Goal: Task Accomplishment & Management: Manage account settings

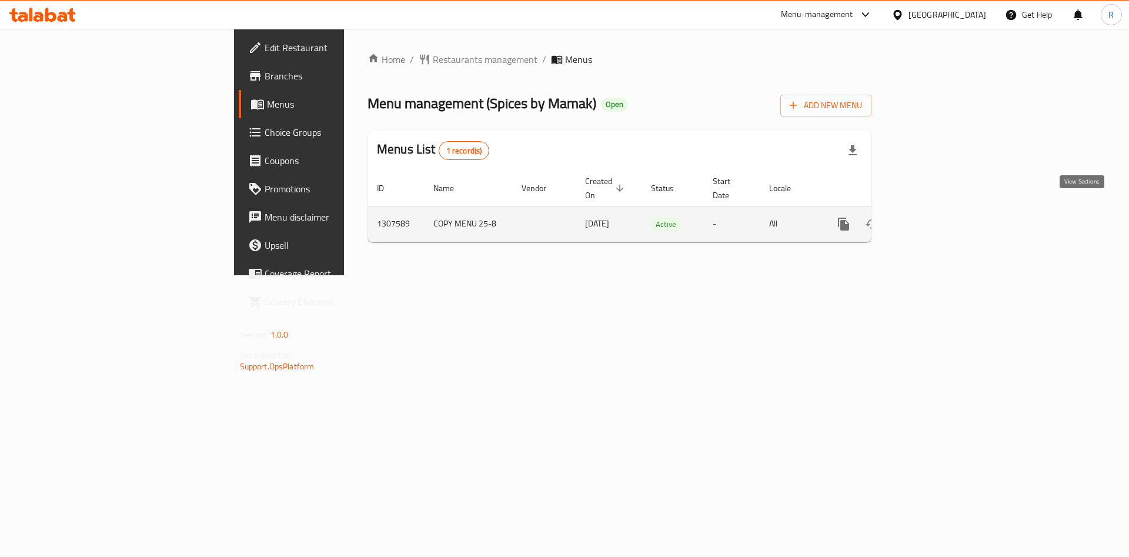
click at [934, 219] on icon "enhanced table" at bounding box center [928, 224] width 11 height 11
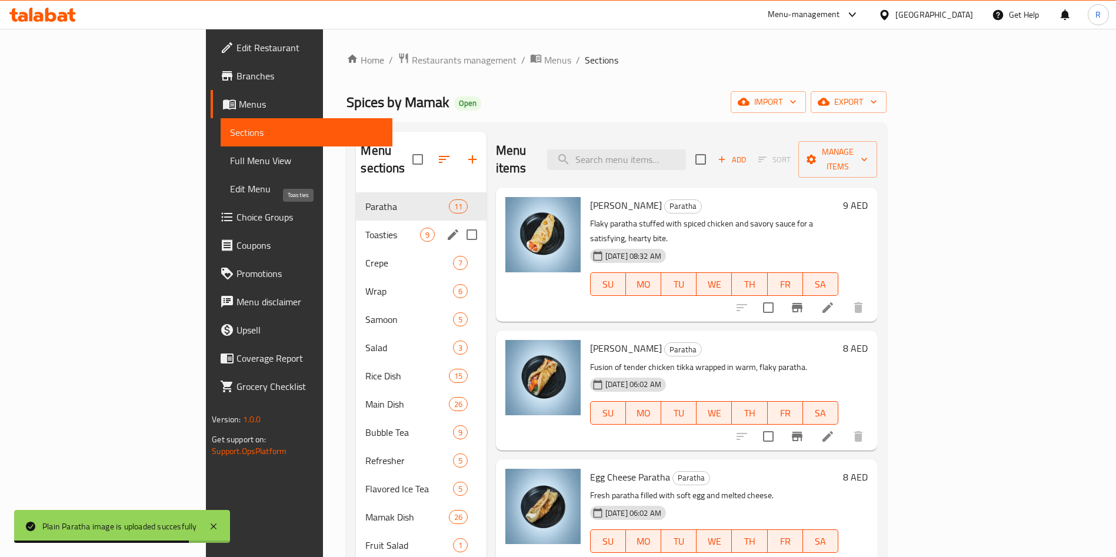
click at [365, 228] on span "Toasties" at bounding box center [392, 235] width 54 height 14
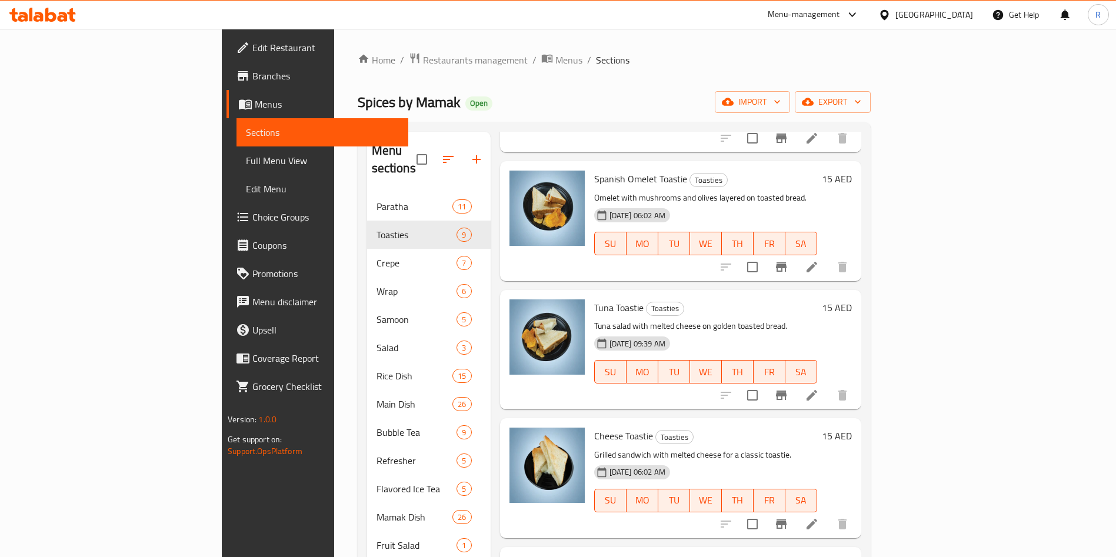
scroll to position [529, 0]
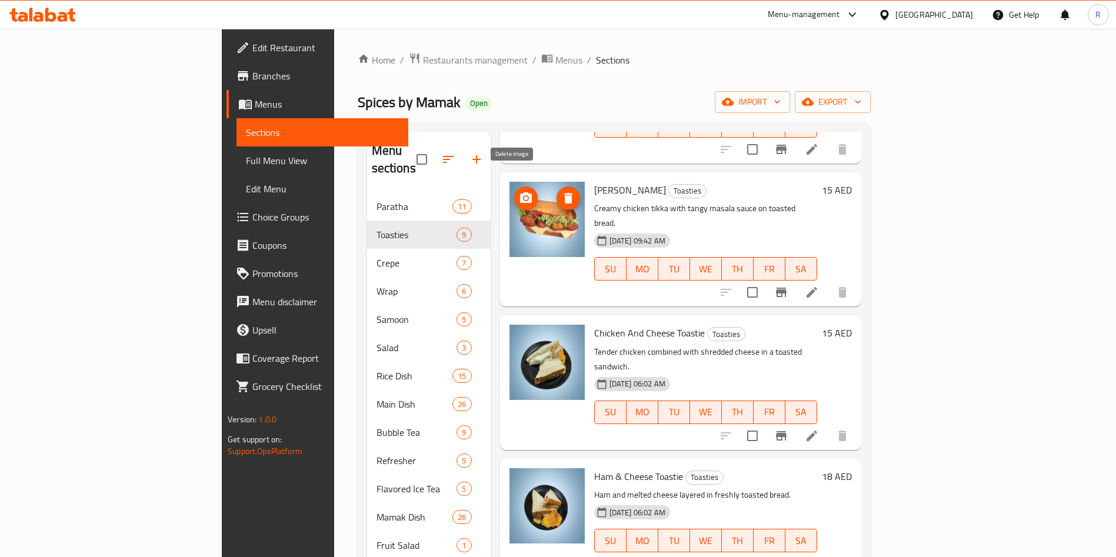
click at [561, 191] on icon "delete image" at bounding box center [568, 198] width 14 height 14
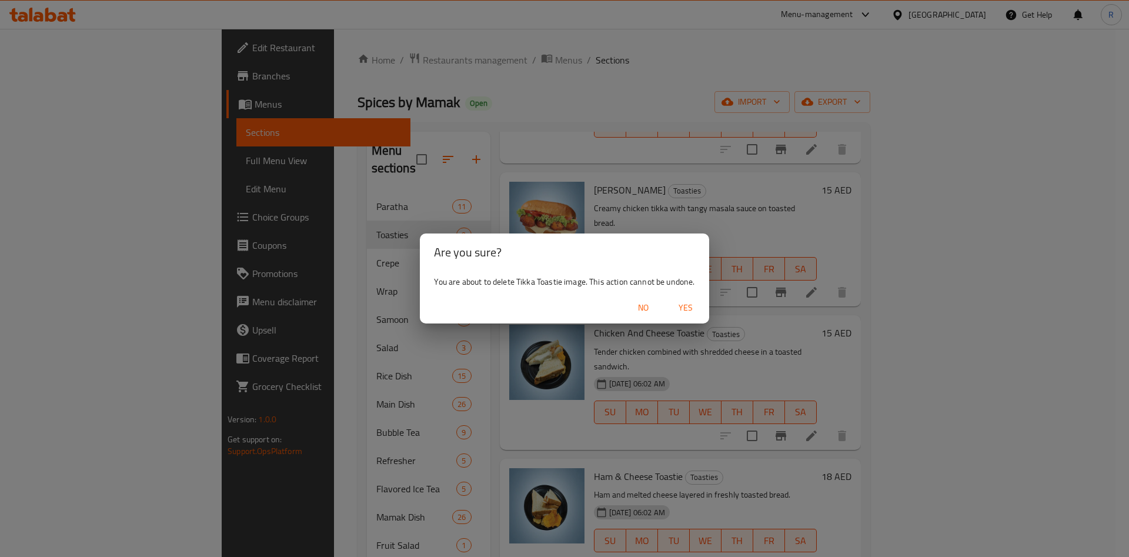
click at [686, 308] on span "Yes" at bounding box center [686, 308] width 28 height 15
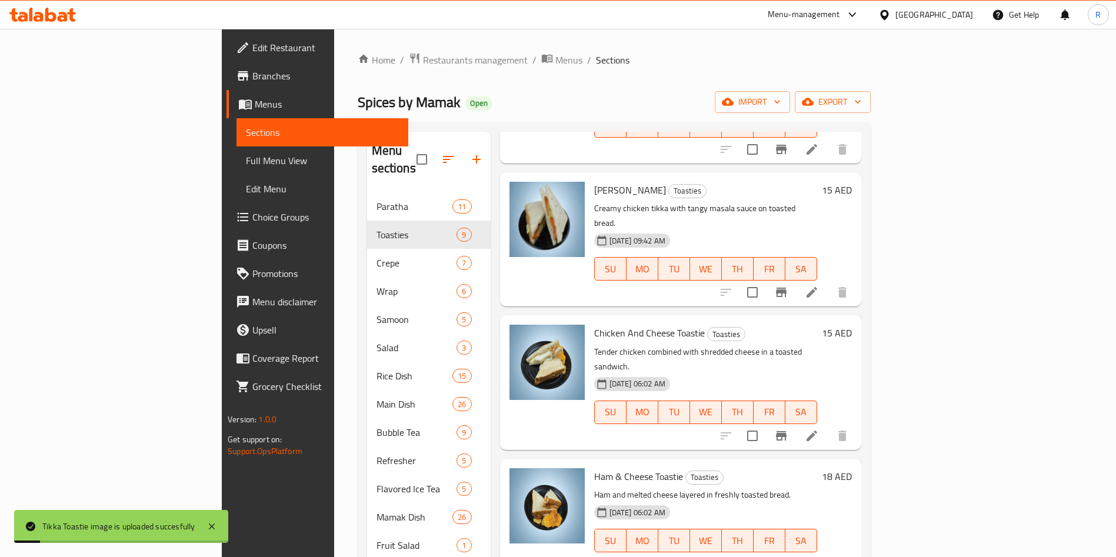
click at [659, 72] on div "Home / Restaurants management / Menus / Sections Spices by Mamak Open import ex…" at bounding box center [614, 383] width 513 height 662
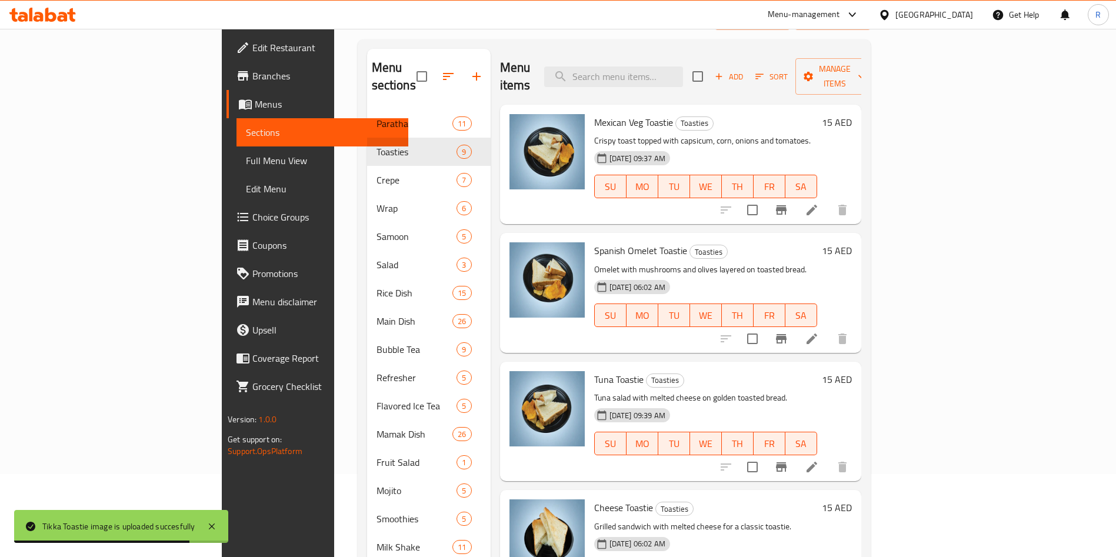
scroll to position [0, 0]
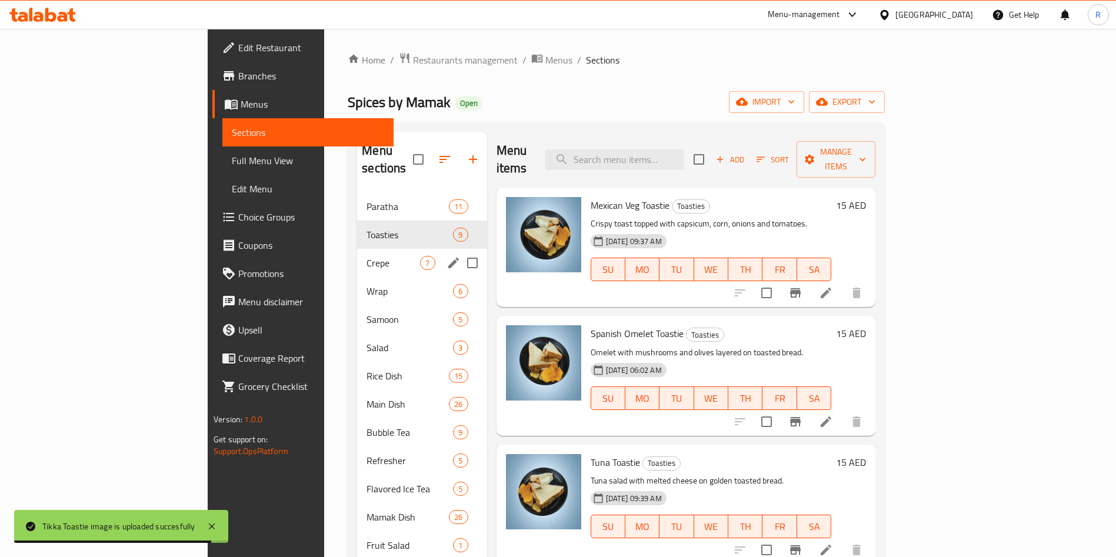
click at [366, 256] on span "Crepe" at bounding box center [393, 263] width 54 height 14
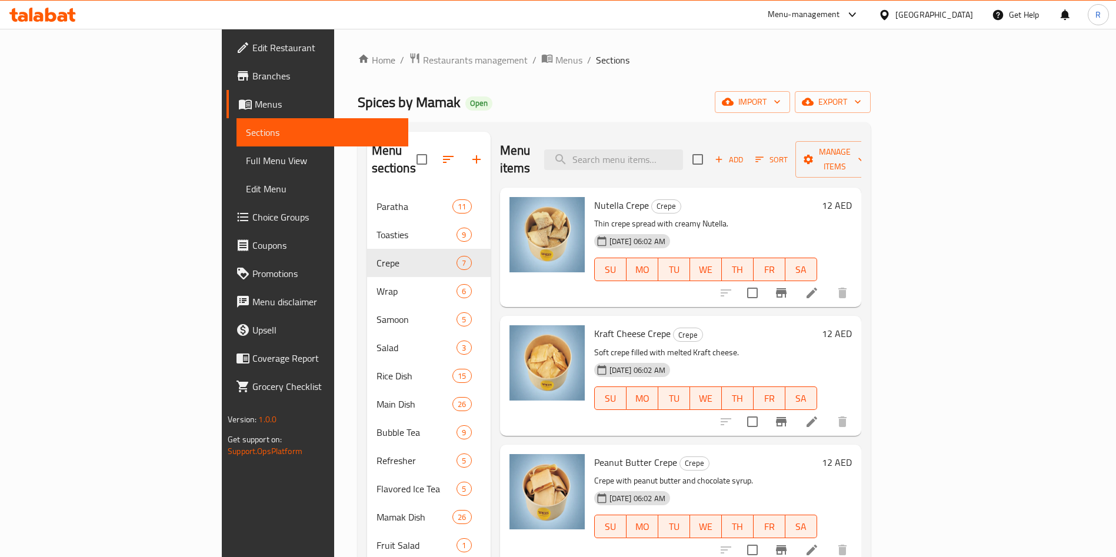
scroll to position [372, 0]
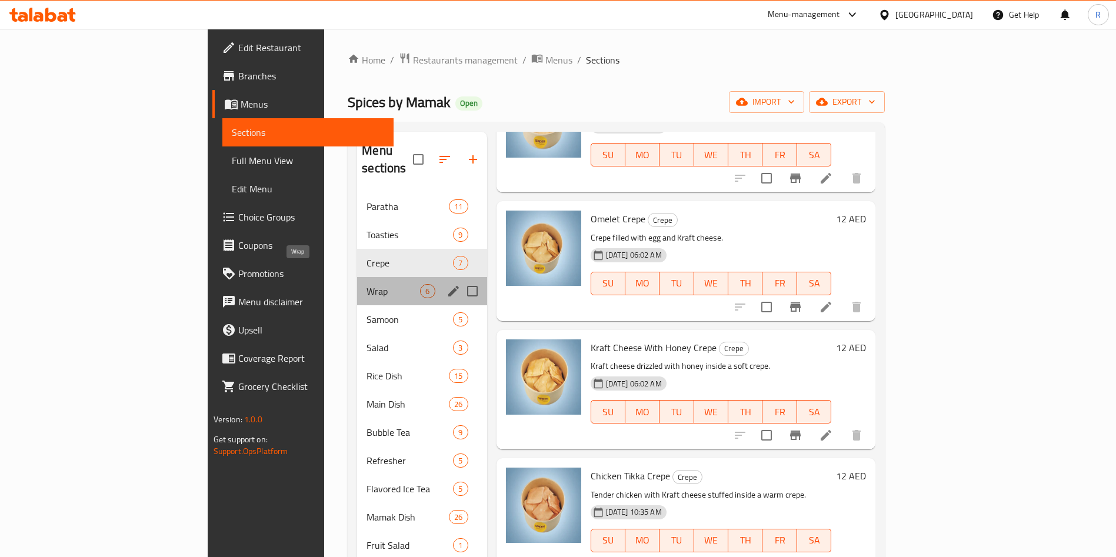
click at [366, 284] on span "Wrap" at bounding box center [393, 291] width 54 height 14
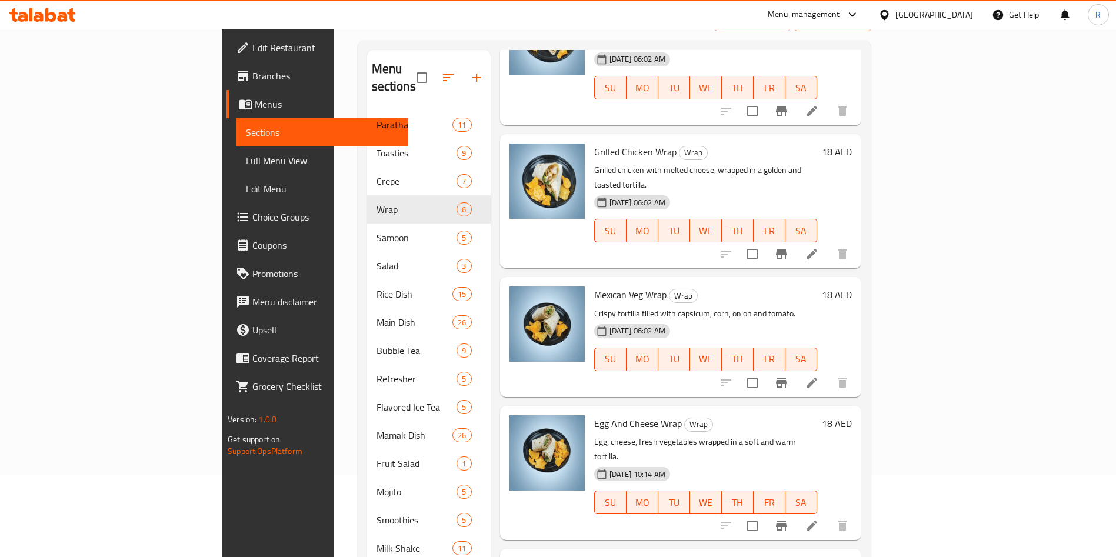
scroll to position [165, 0]
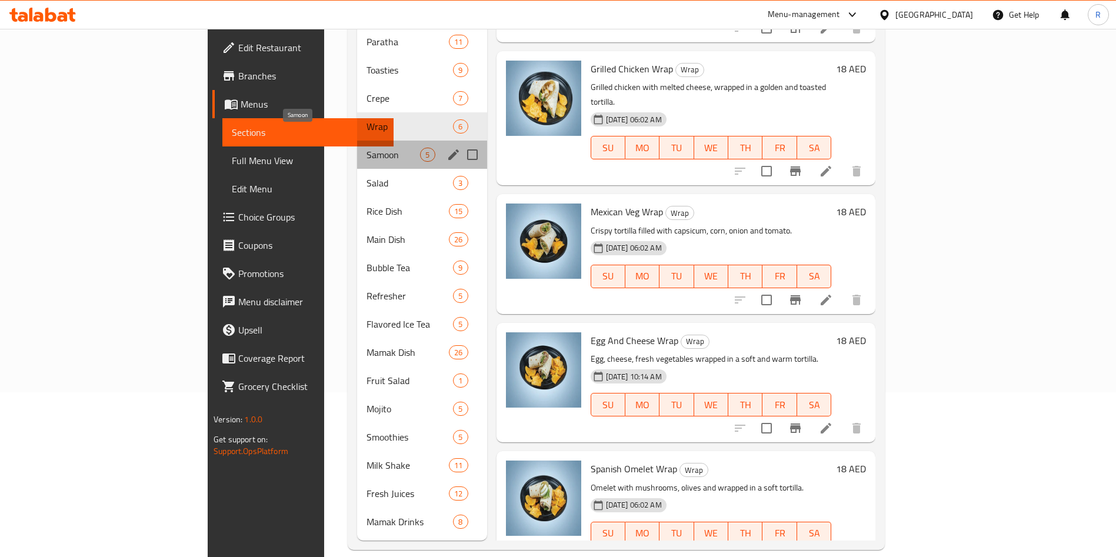
click at [366, 148] on span "Samoon" at bounding box center [393, 155] width 54 height 14
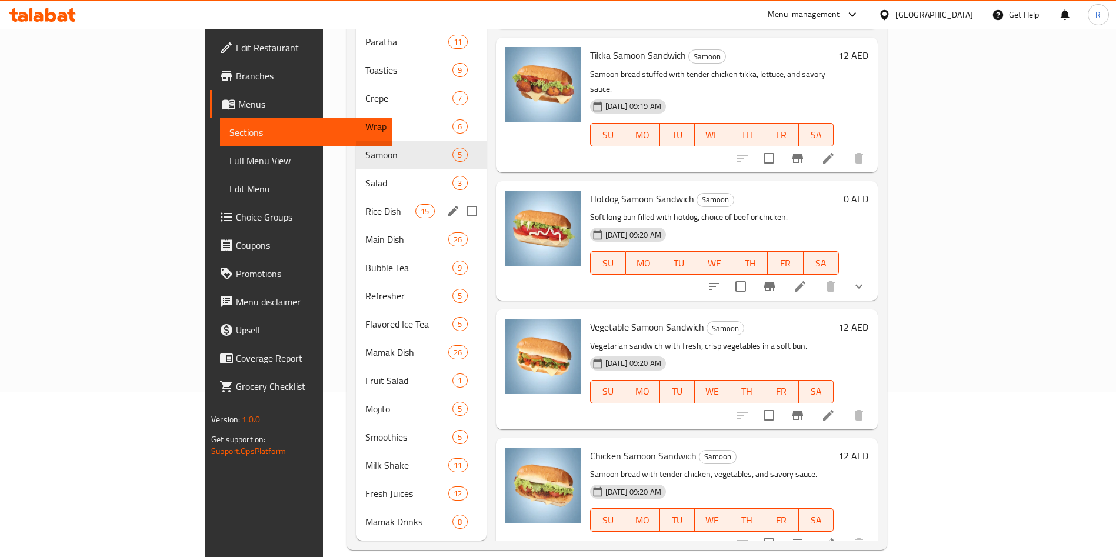
scroll to position [115, 0]
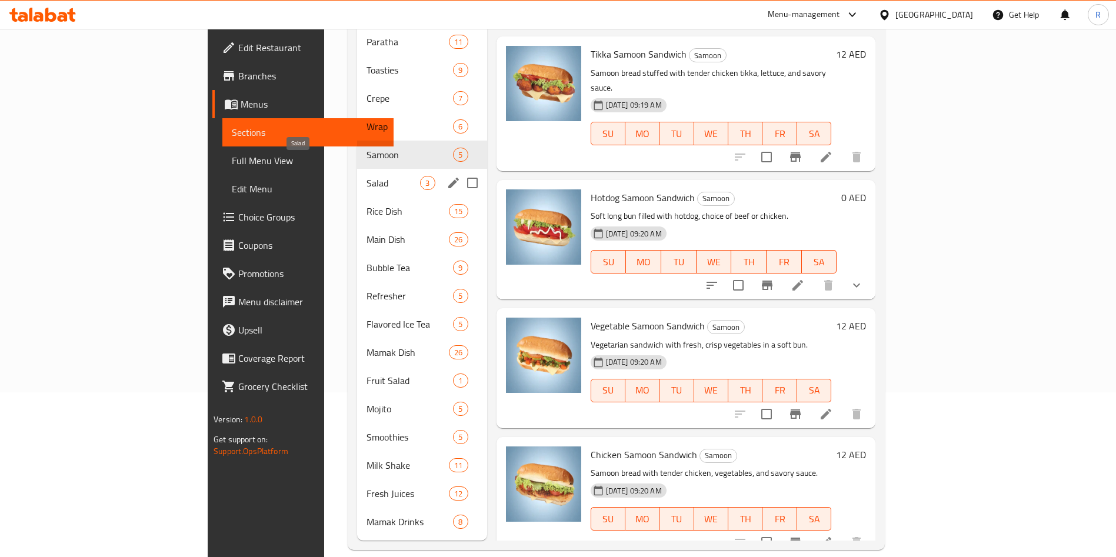
click at [366, 176] on span "Salad" at bounding box center [393, 183] width 54 height 14
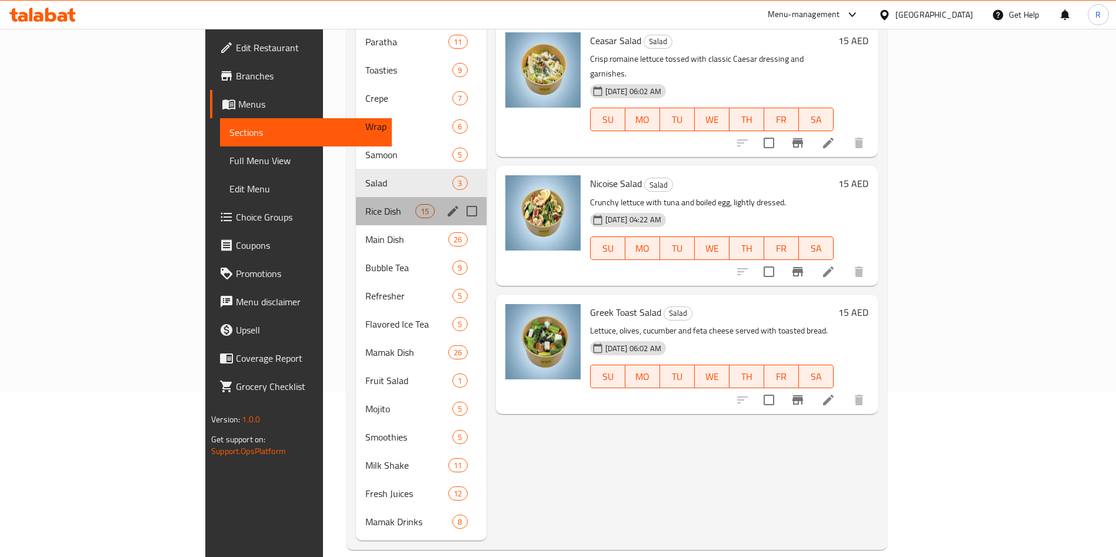
click at [356, 201] on div "Rice Dish 15" at bounding box center [421, 211] width 131 height 28
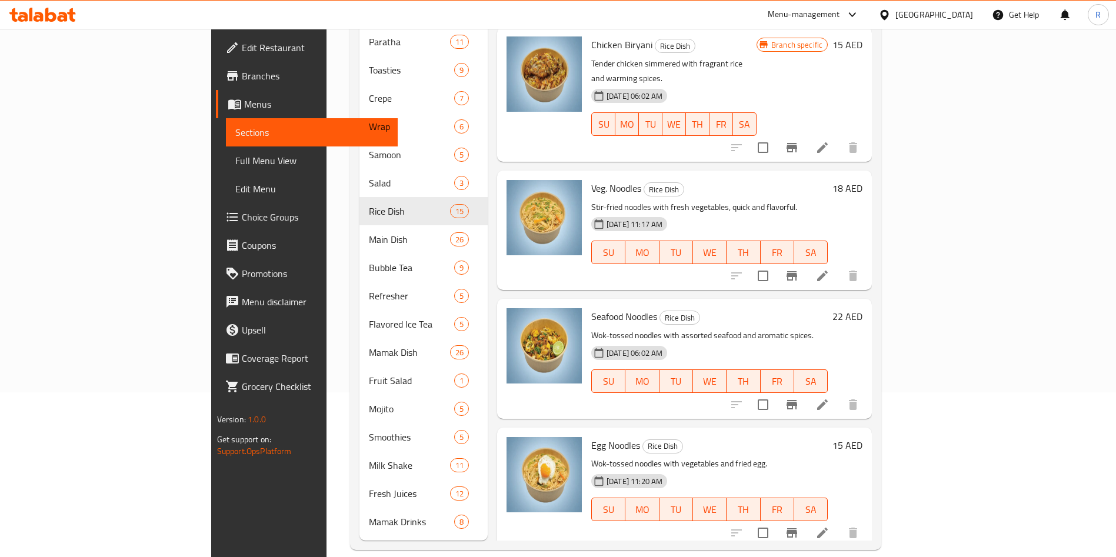
scroll to position [1400, 0]
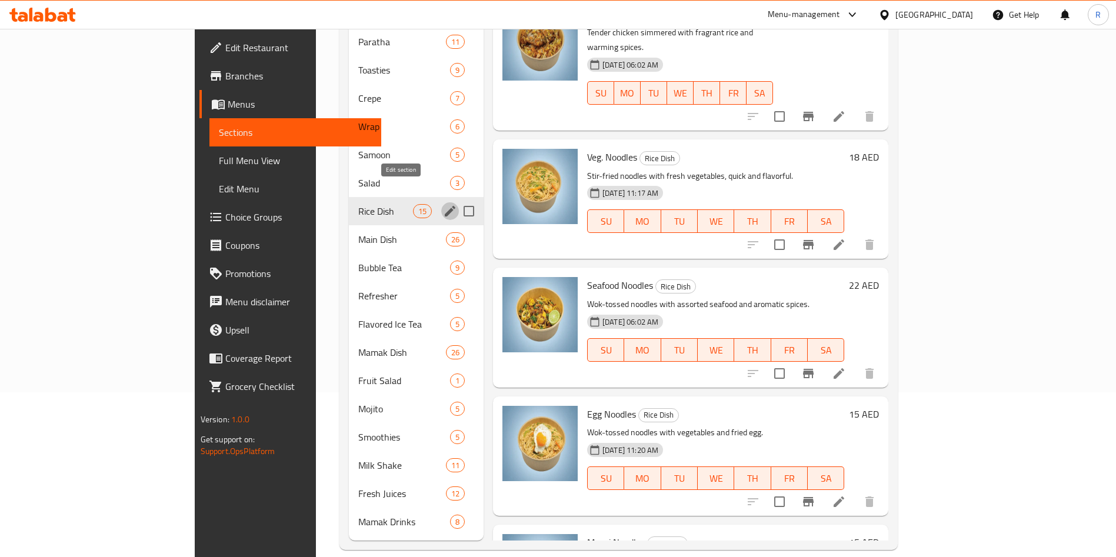
click at [445, 206] on icon "edit" at bounding box center [450, 211] width 11 height 11
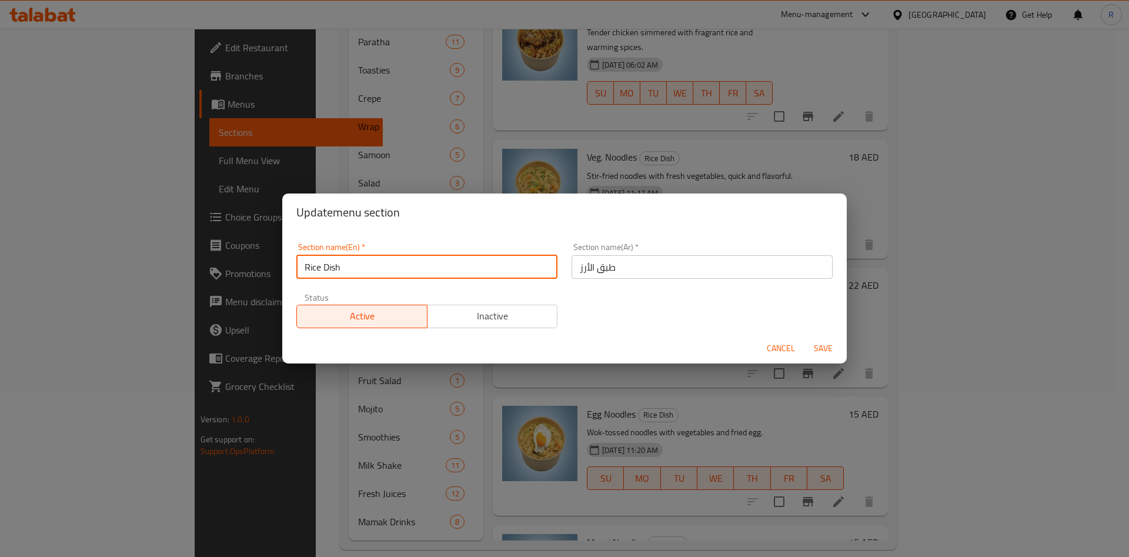
click at [331, 264] on input "Rice Dish" at bounding box center [426, 267] width 261 height 24
type input "Rice & Noodles"
click at [805, 338] on button "Save" at bounding box center [824, 349] width 38 height 22
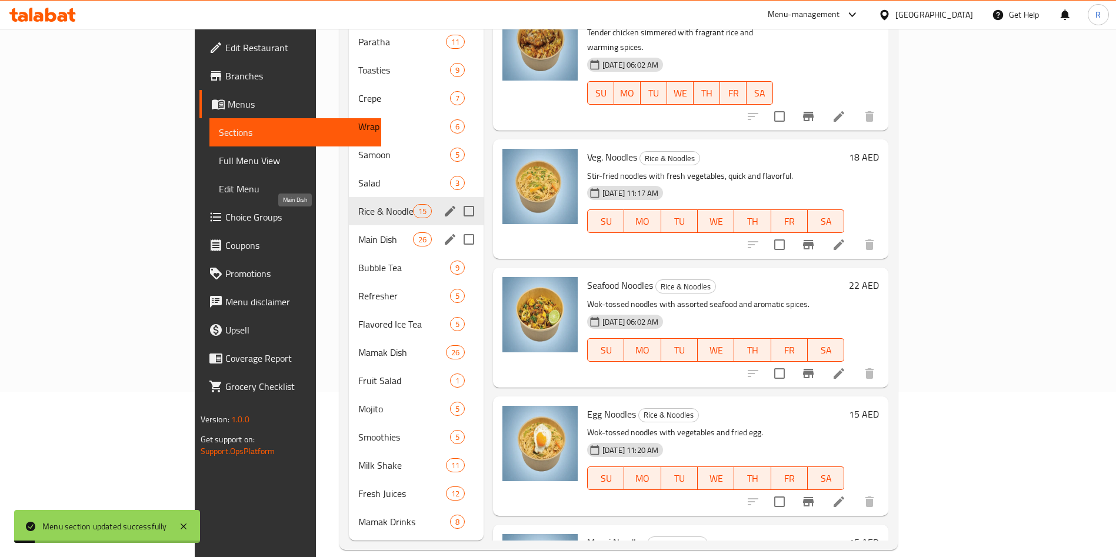
click at [358, 232] on span "Main Dish" at bounding box center [385, 239] width 55 height 14
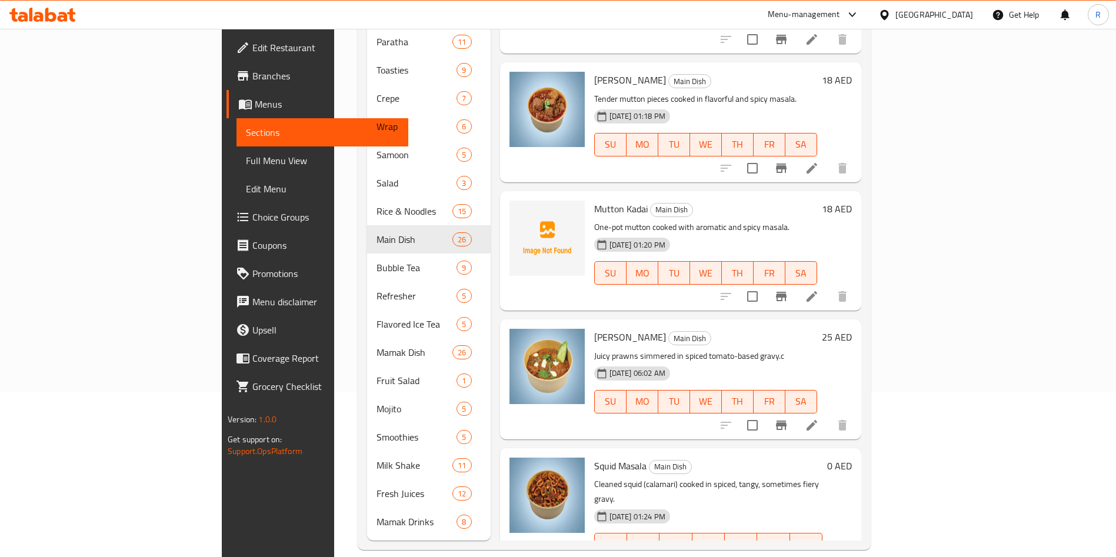
scroll to position [2813, 0]
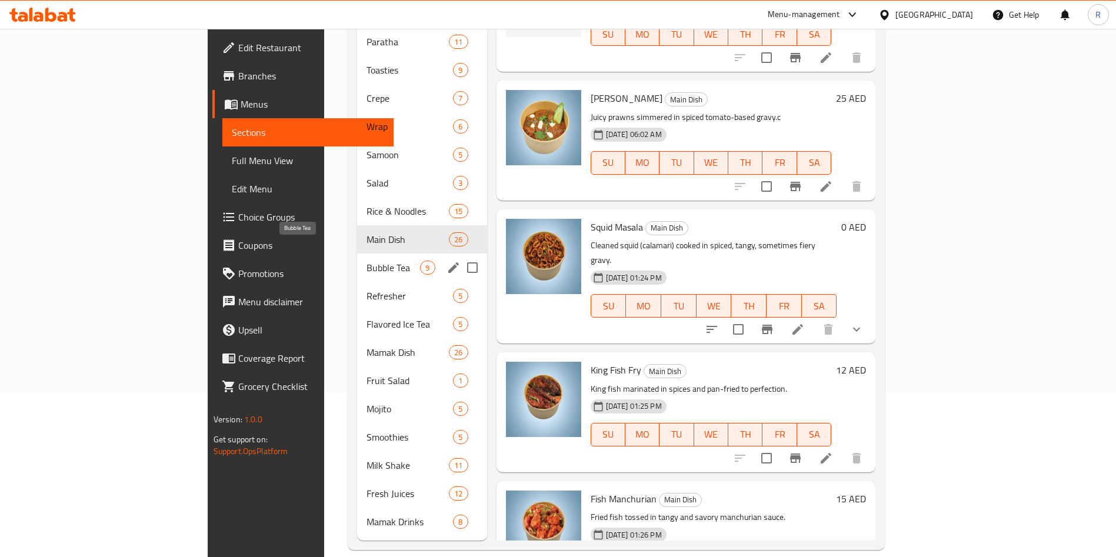
drag, startPoint x: 270, startPoint y: 253, endPoint x: 359, endPoint y: 271, distance: 91.0
click at [366, 261] on span "Bubble Tea" at bounding box center [393, 268] width 54 height 14
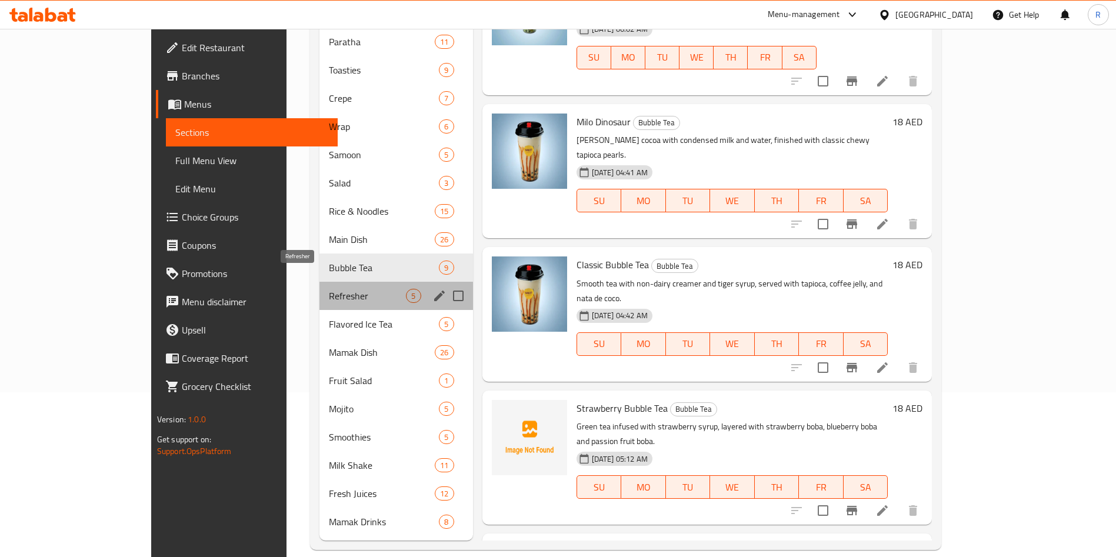
click at [329, 289] on span "Refresher" at bounding box center [367, 296] width 77 height 14
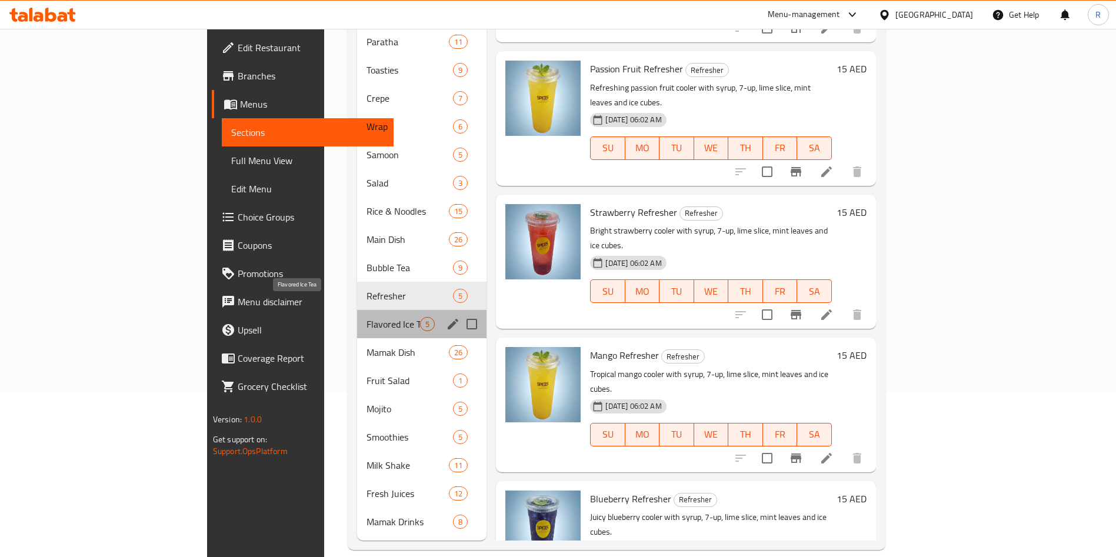
click at [366, 317] on span "Flavored Ice Tea" at bounding box center [393, 324] width 54 height 14
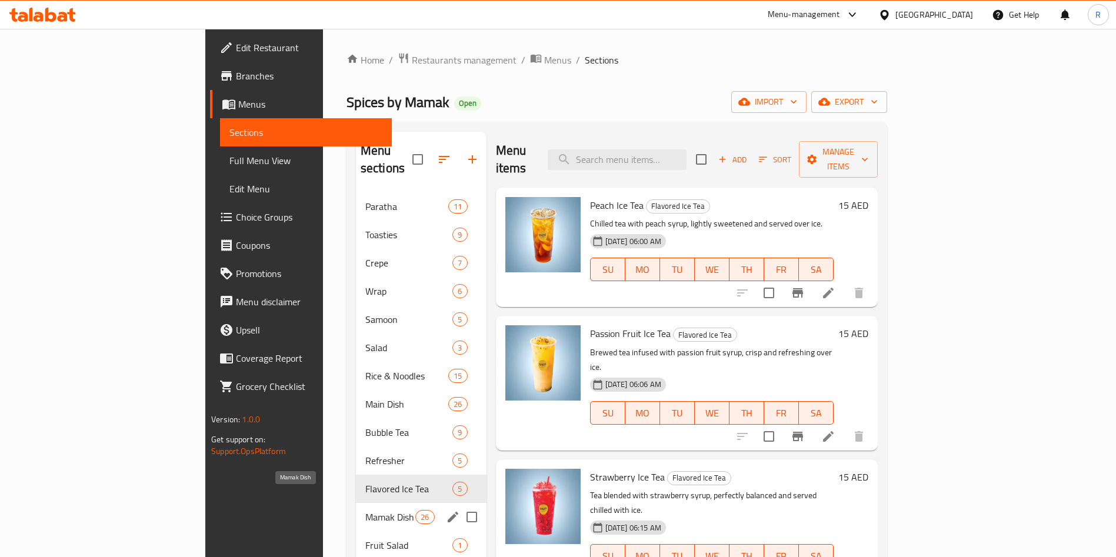
click at [365, 510] on span "Mamak Dish" at bounding box center [390, 517] width 50 height 14
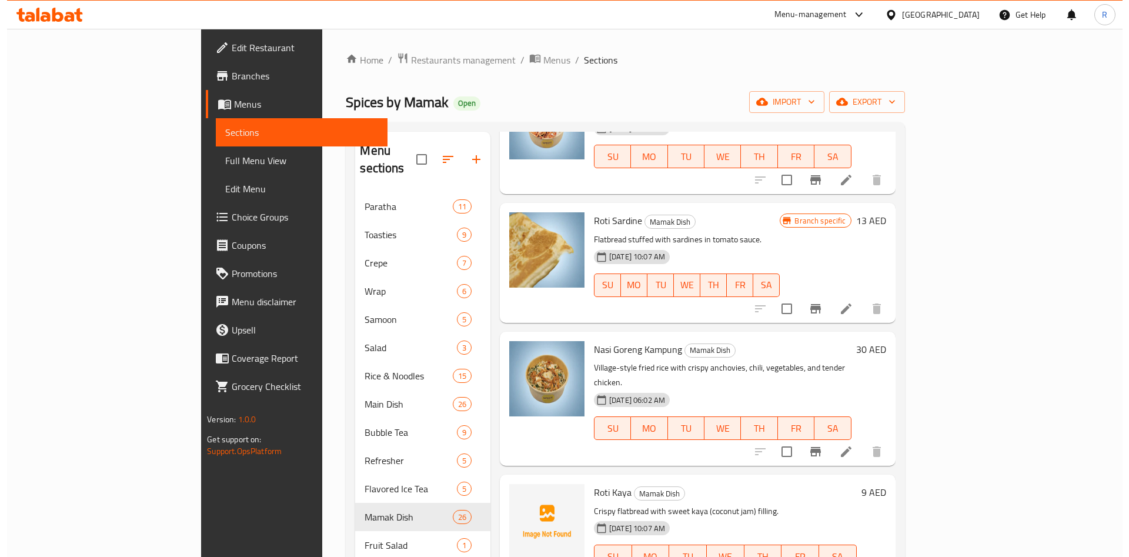
scroll to position [1235, 0]
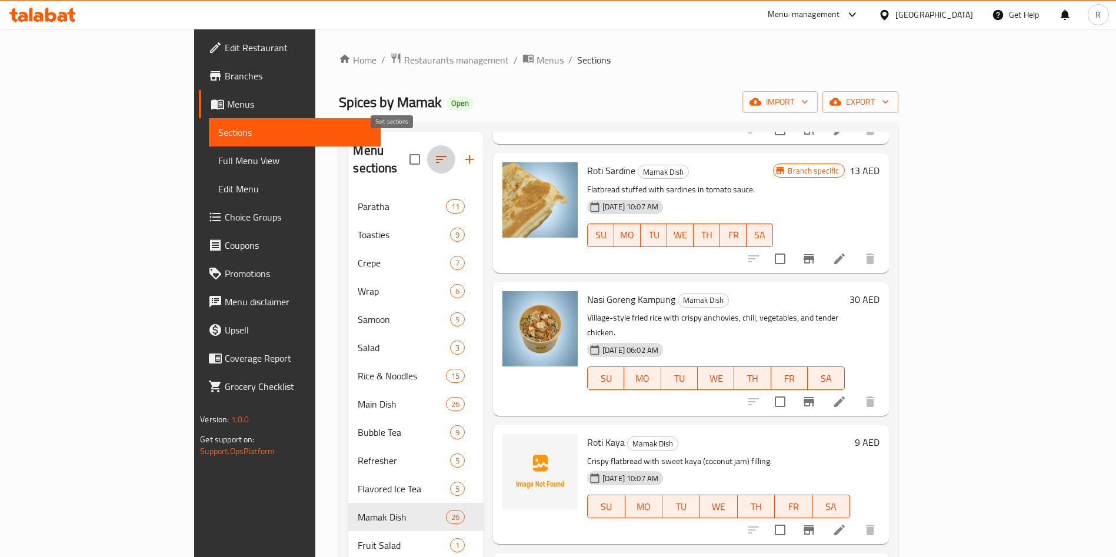
click at [434, 152] on icon "button" at bounding box center [441, 159] width 14 height 14
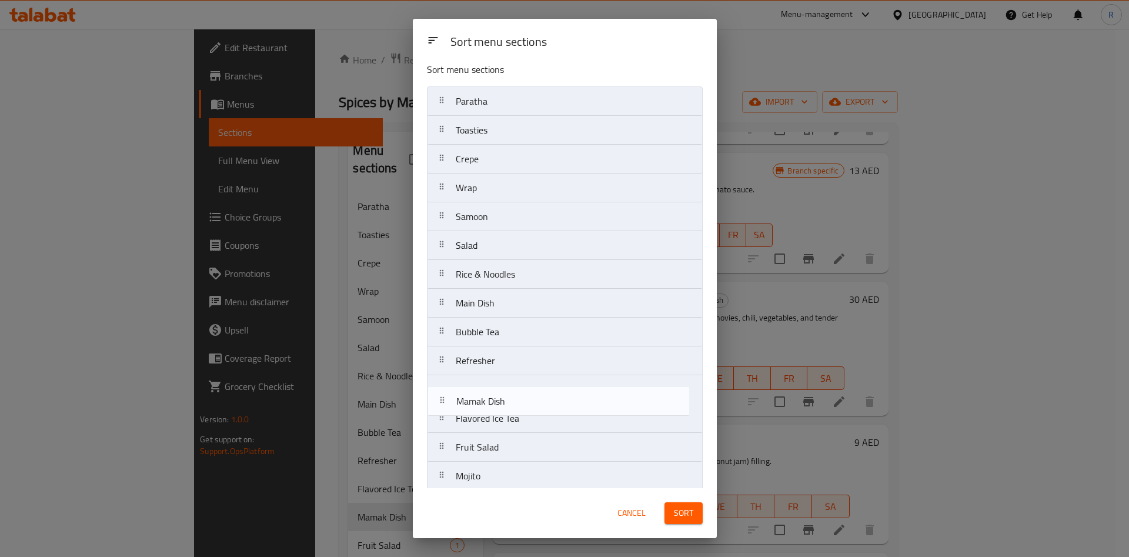
scroll to position [12, 0]
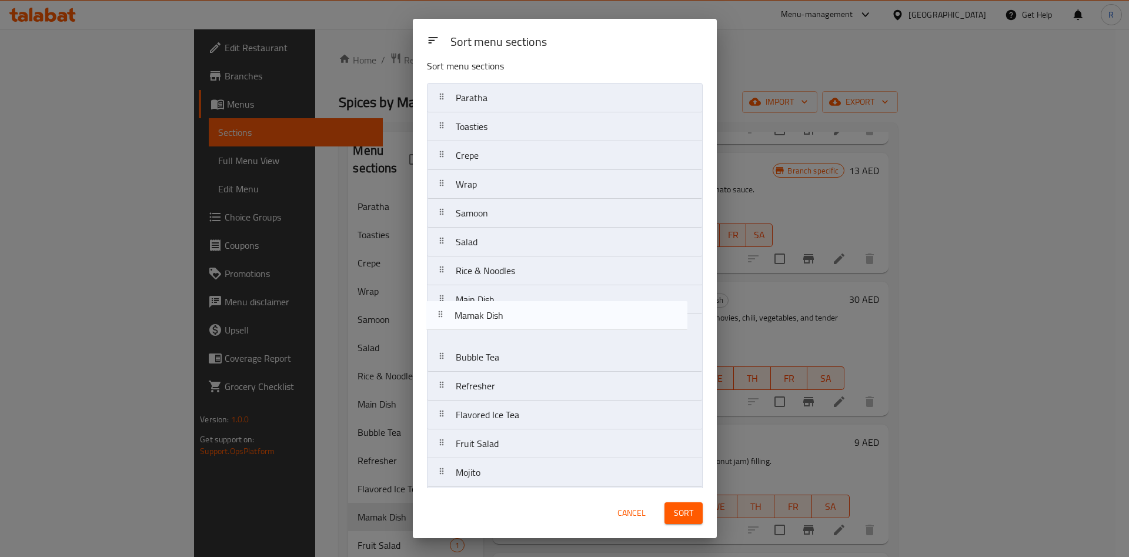
drag, startPoint x: 521, startPoint y: 430, endPoint x: 521, endPoint y: 314, distance: 115.9
click at [521, 314] on nav "Paratha Toasties Crepe Wrap Samoon Salad Rice & Noodles Main Dish Bubble Tea Re…" at bounding box center [565, 343] width 276 height 520
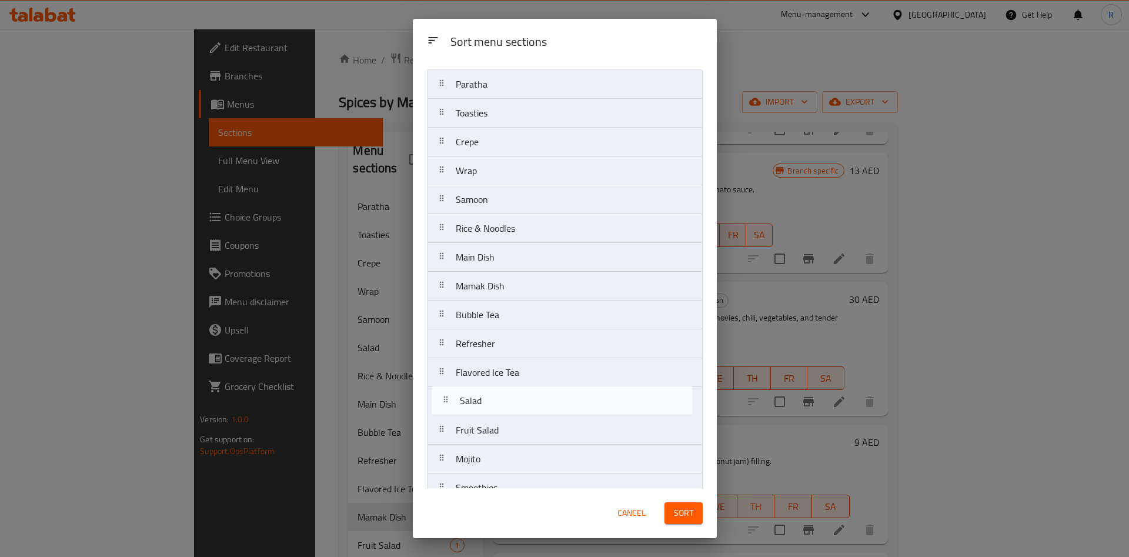
scroll to position [38, 0]
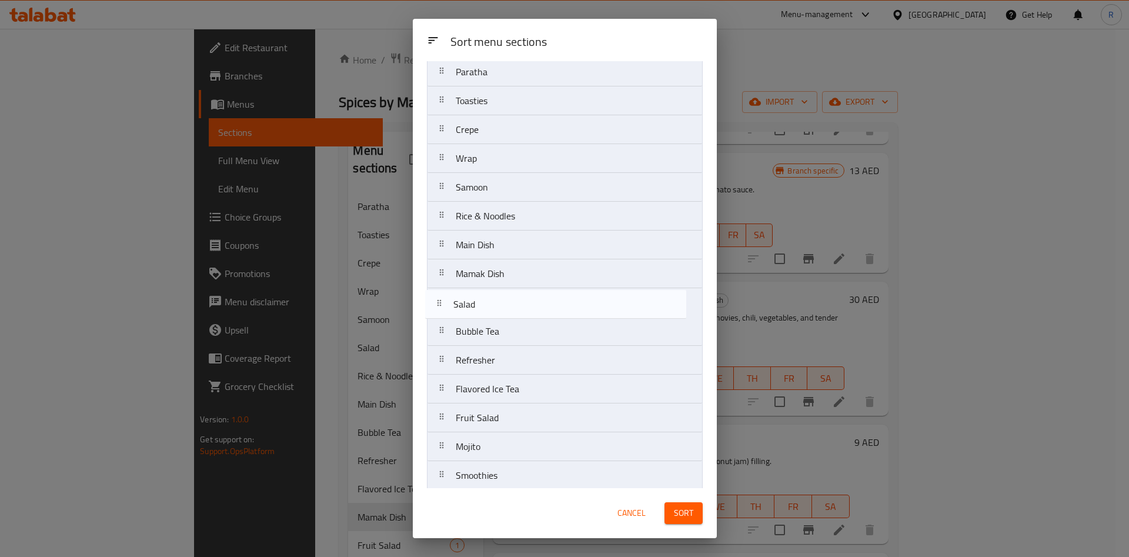
drag, startPoint x: 549, startPoint y: 236, endPoint x: 550, endPoint y: 312, distance: 75.3
click at [550, 312] on nav "Paratha Toasties Crepe Wrap Samoon Salad Rice & Noodles Main Dish Mamak Dish Bu…" at bounding box center [565, 317] width 276 height 520
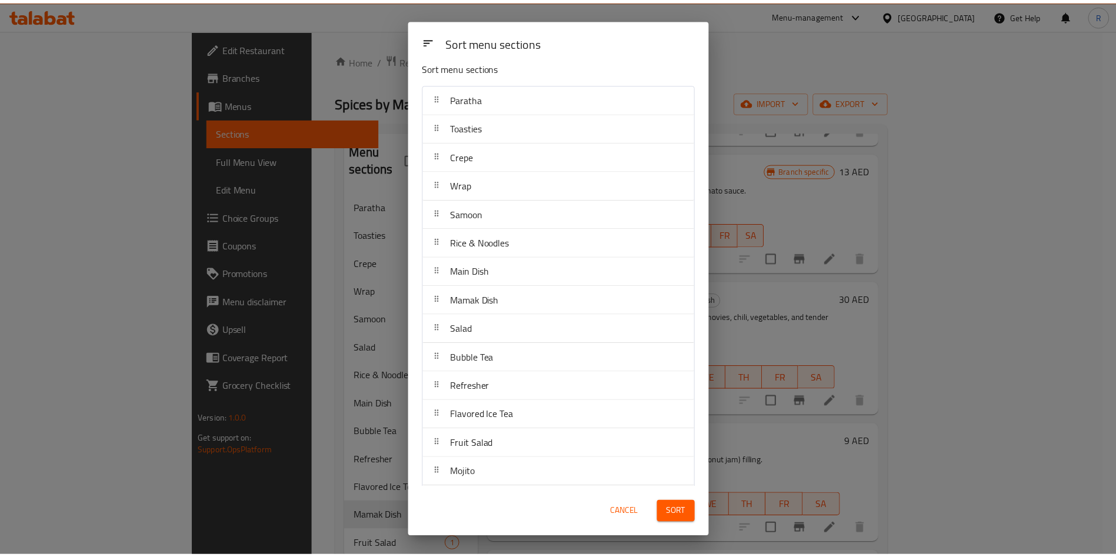
scroll to position [0, 0]
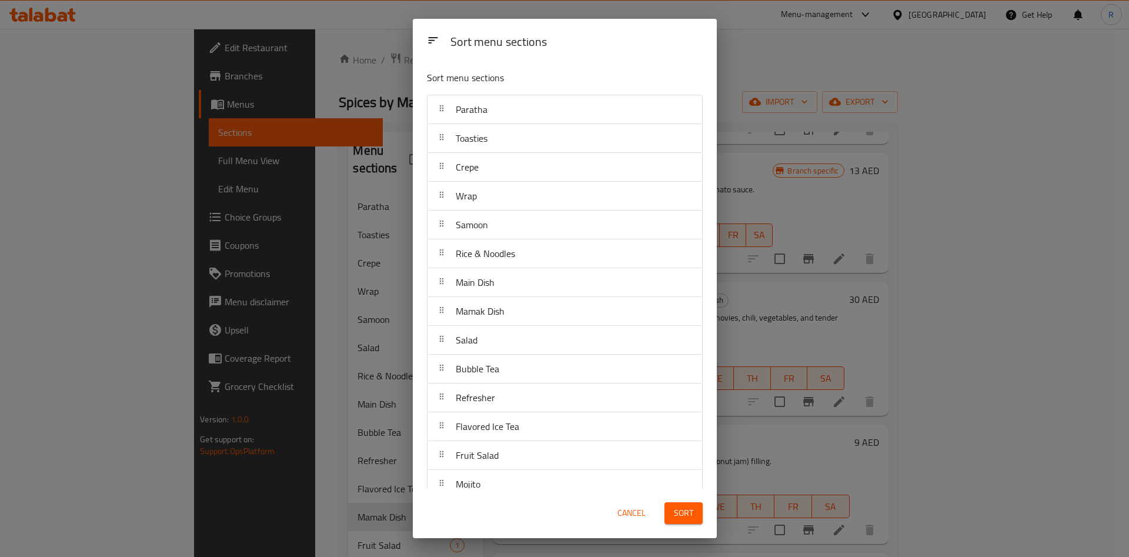
click at [684, 513] on span "Sort" at bounding box center [683, 513] width 19 height 15
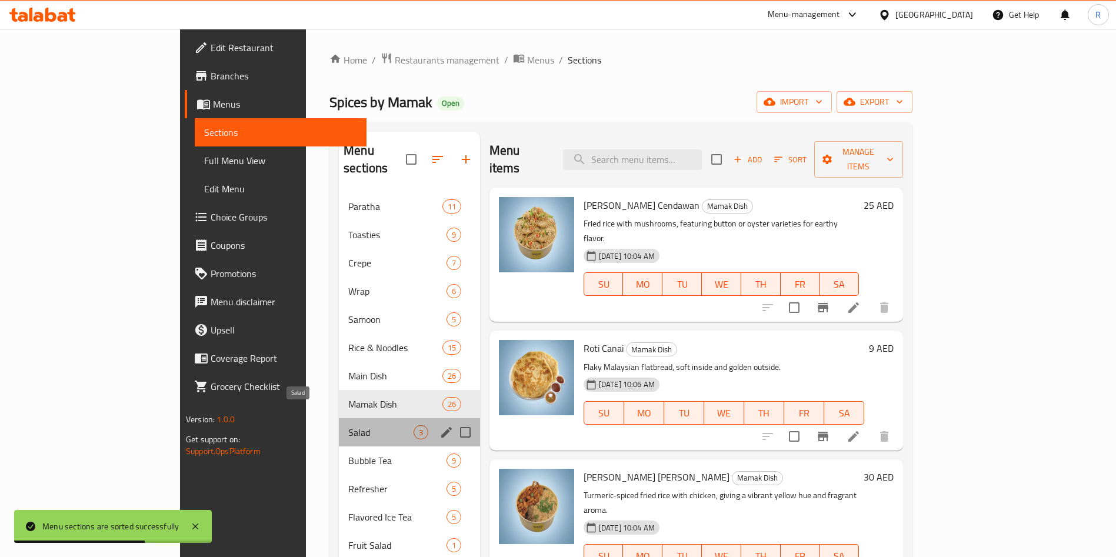
click at [348, 425] on span "Salad" at bounding box center [380, 432] width 65 height 14
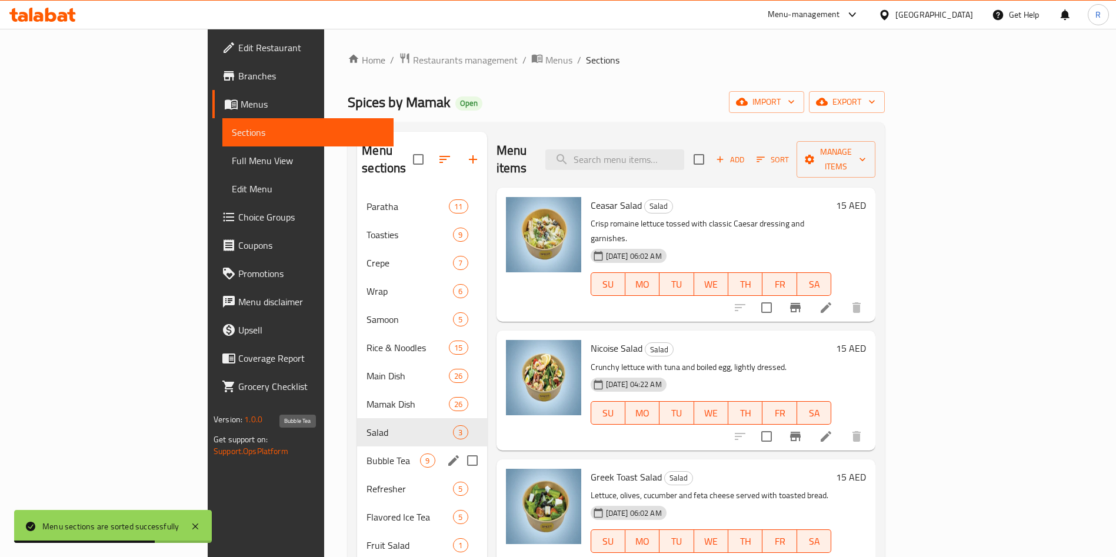
click at [366, 453] on span "Bubble Tea" at bounding box center [393, 460] width 54 height 14
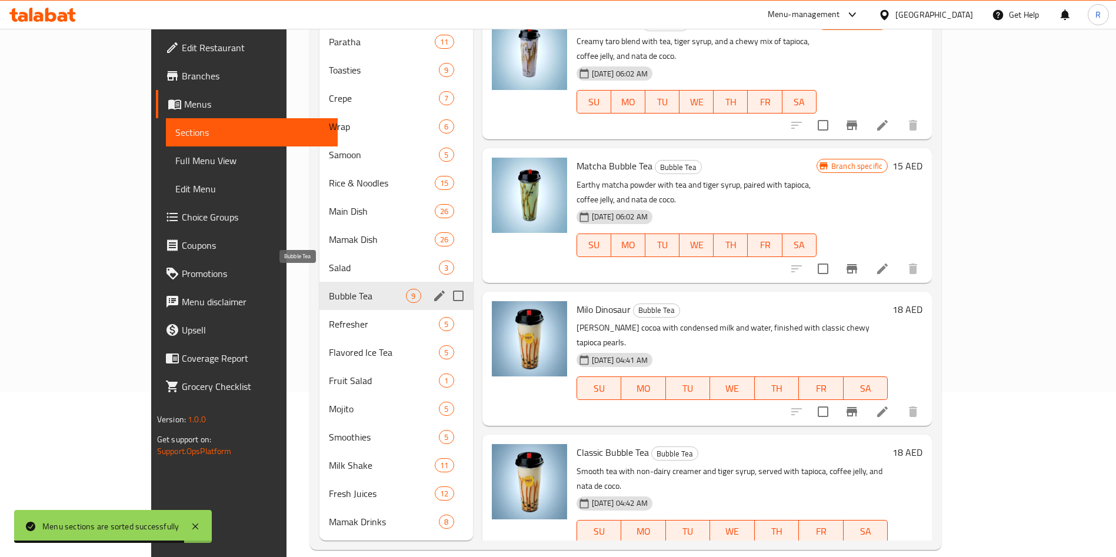
click at [329, 289] on span "Bubble Tea" at bounding box center [367, 296] width 77 height 14
click at [319, 318] on div "Refresher 5" at bounding box center [395, 324] width 153 height 28
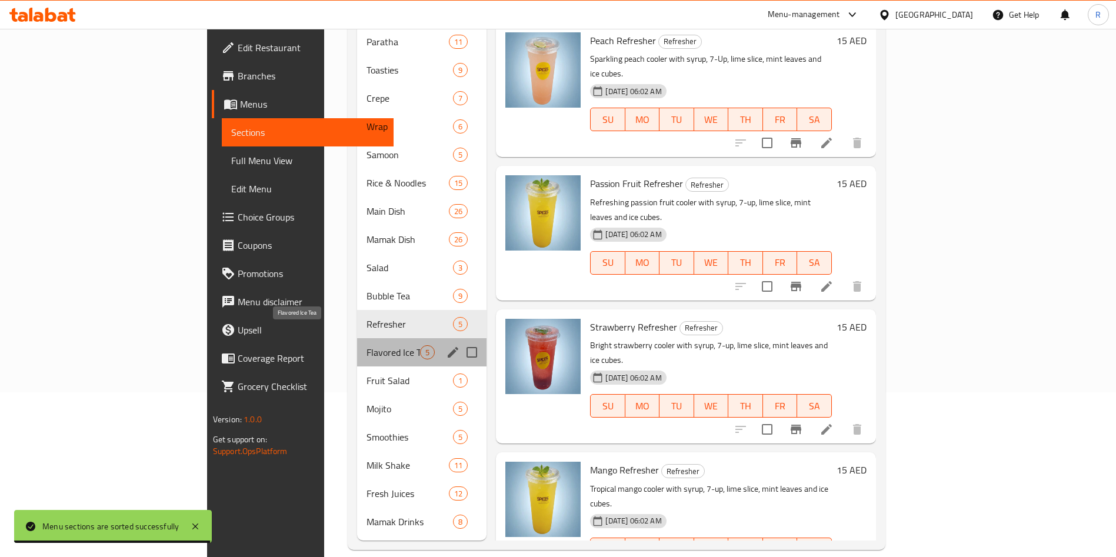
click at [366, 345] on span "Flavored Ice Tea" at bounding box center [393, 352] width 54 height 14
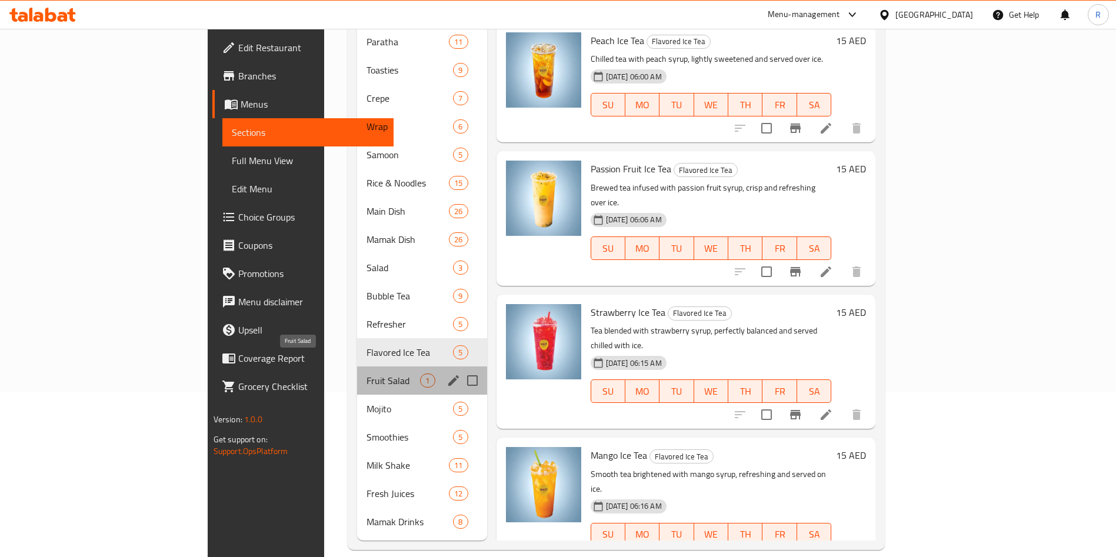
click at [366, 373] on span "Fruit Salad" at bounding box center [393, 380] width 54 height 14
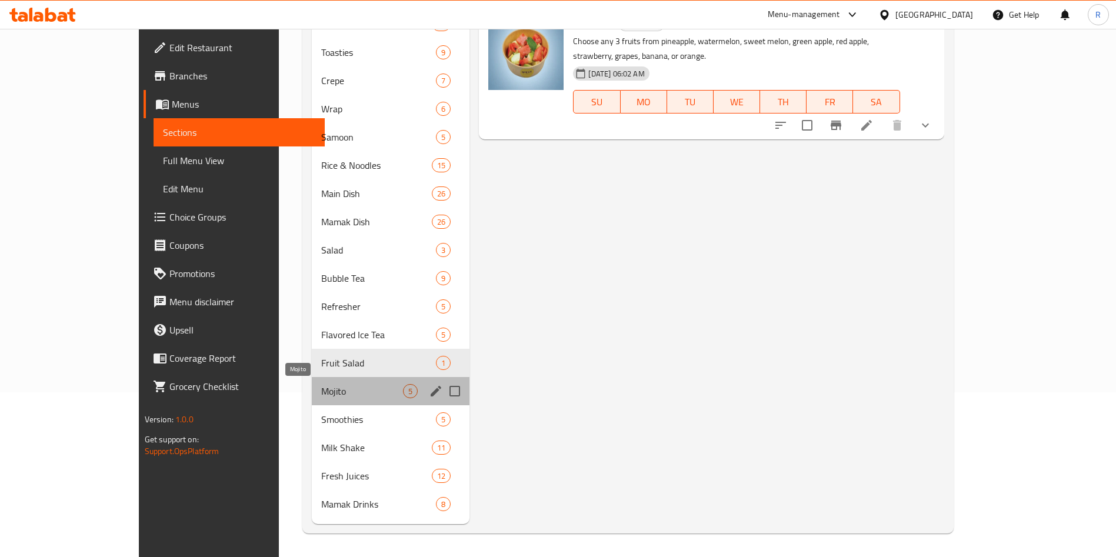
click at [321, 393] on span "Mojito" at bounding box center [362, 391] width 82 height 14
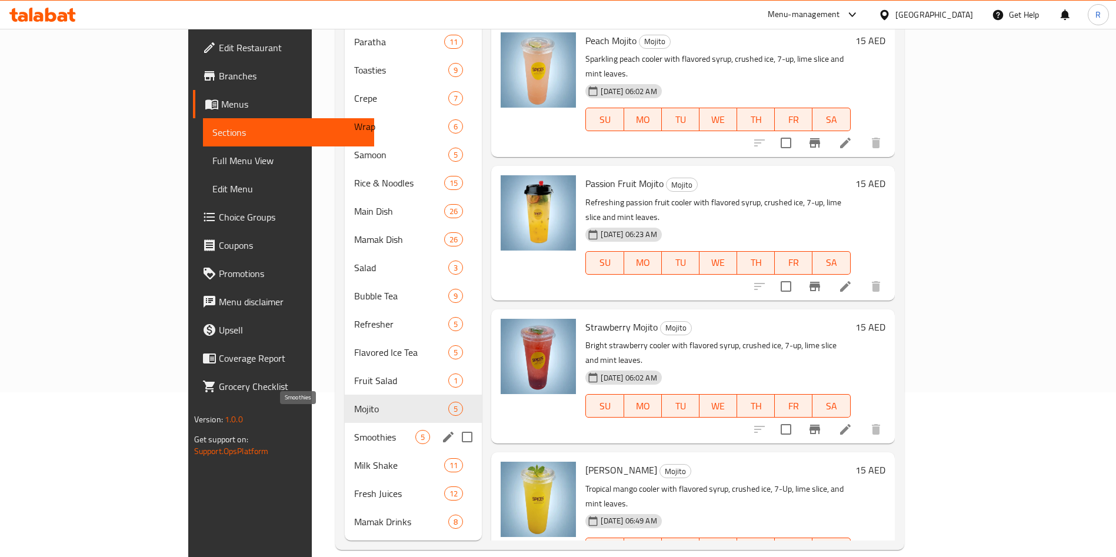
click at [354, 430] on span "Smoothies" at bounding box center [385, 437] width 62 height 14
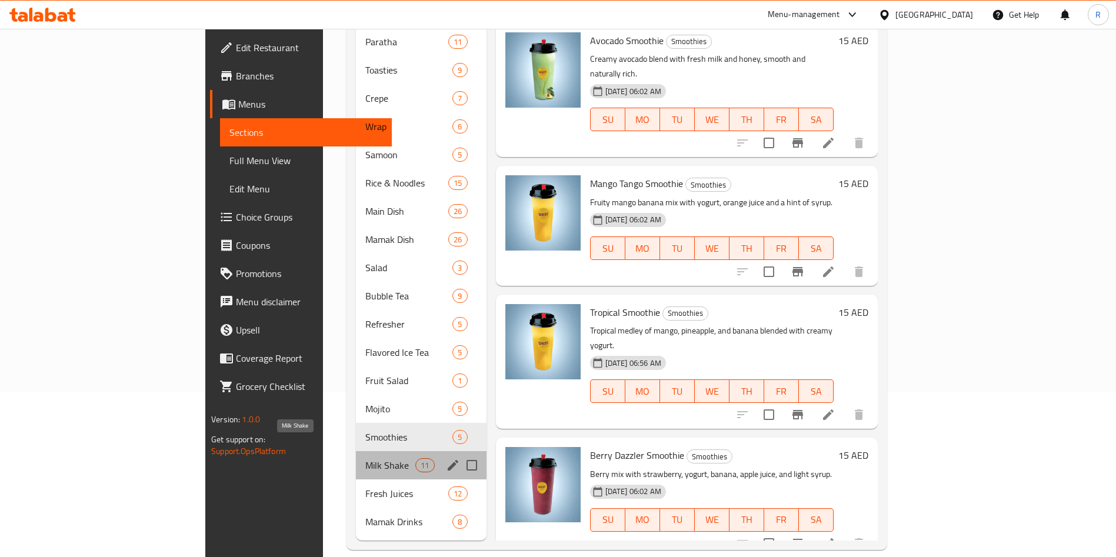
click at [365, 458] on span "Milk Shake" at bounding box center [390, 465] width 50 height 14
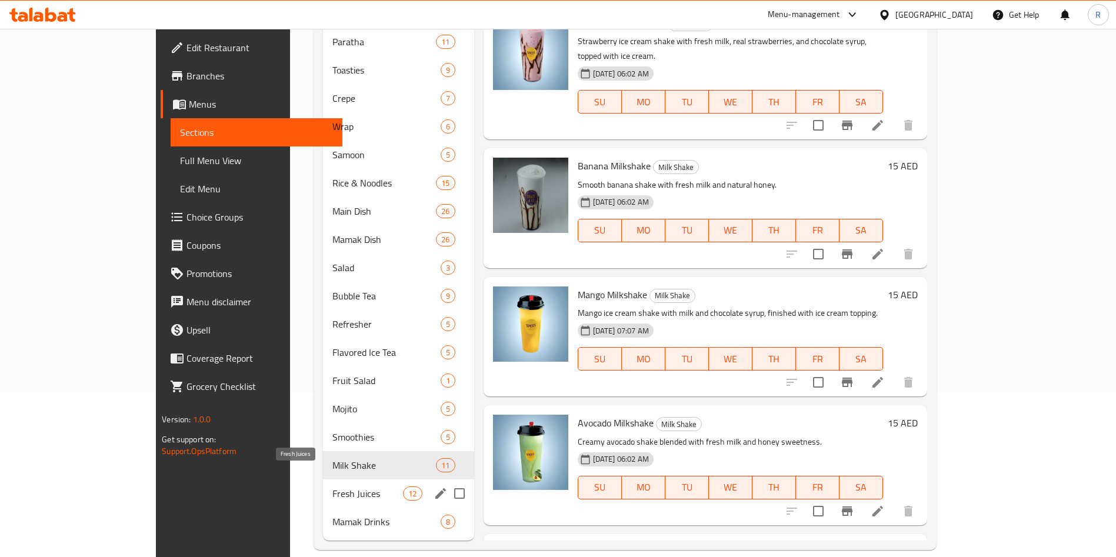
click at [332, 486] on span "Fresh Juices" at bounding box center [367, 493] width 71 height 14
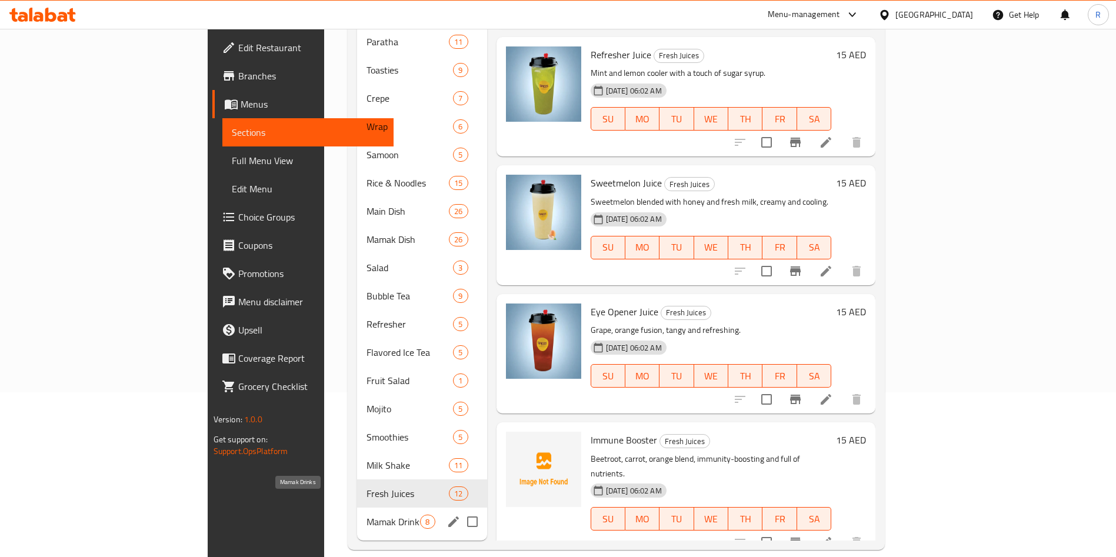
click at [366, 515] on span "Mamak Drinks" at bounding box center [393, 522] width 54 height 14
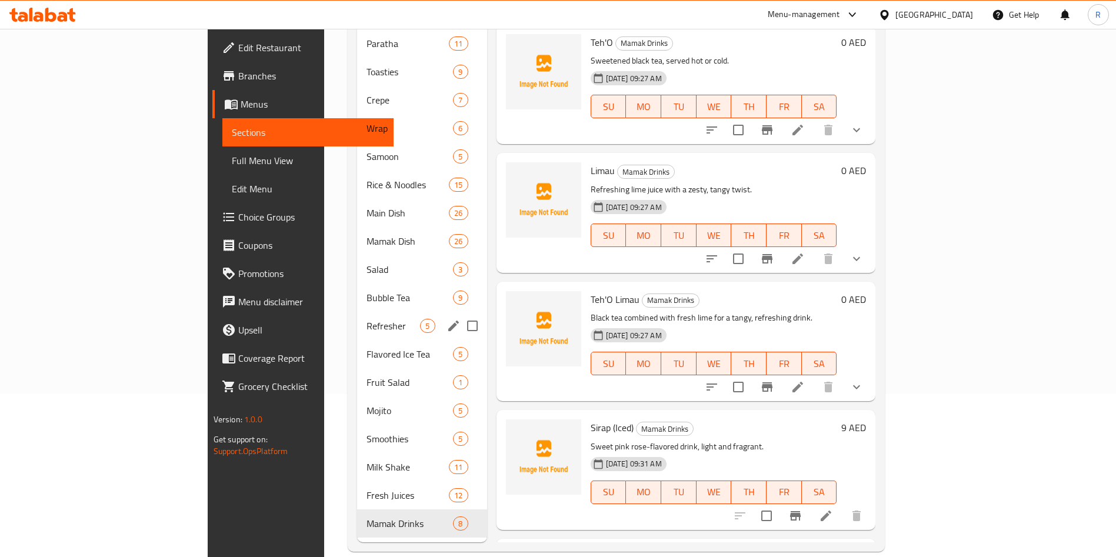
scroll to position [165, 0]
